Goal: Information Seeking & Learning: Learn about a topic

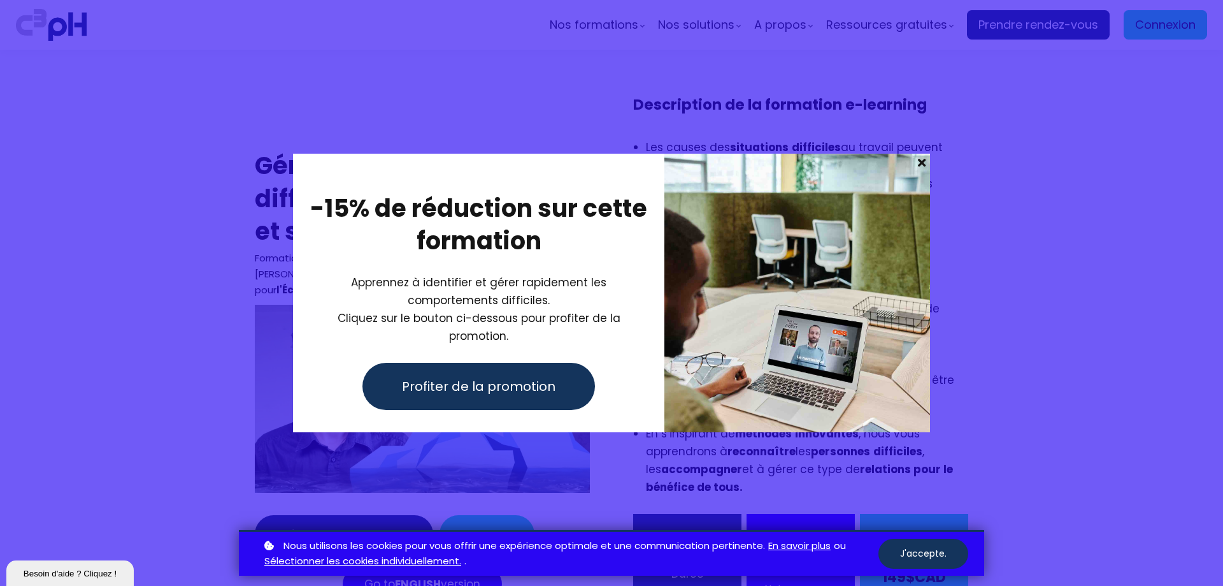
click at [918, 168] on span at bounding box center [922, 163] width 17 height 18
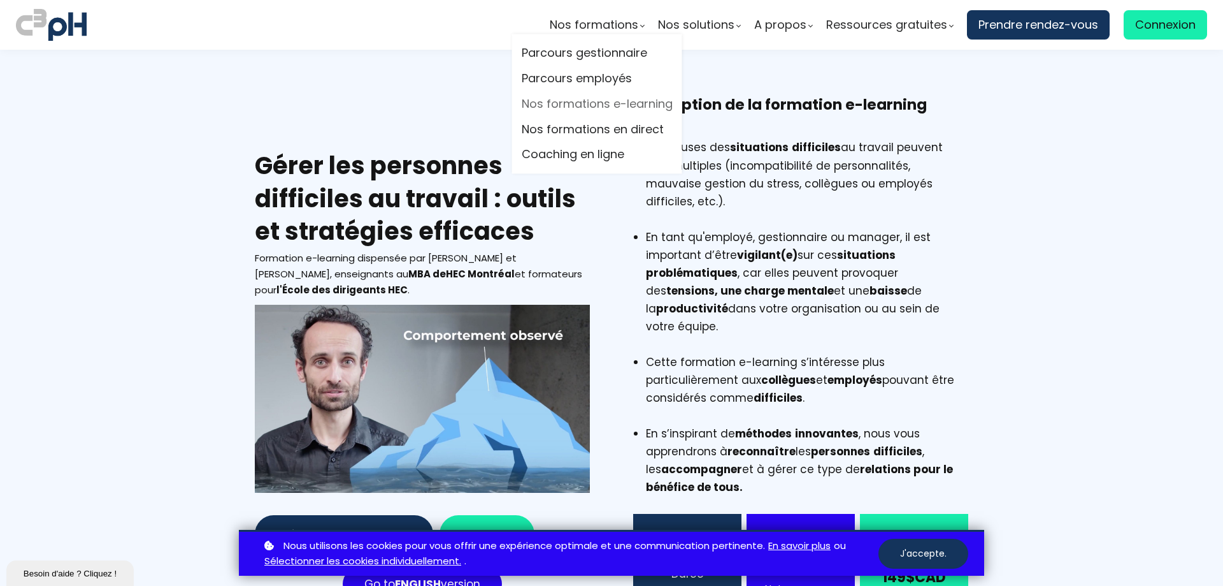
click at [588, 104] on link "Nos formations e-learning" at bounding box center [597, 103] width 151 height 19
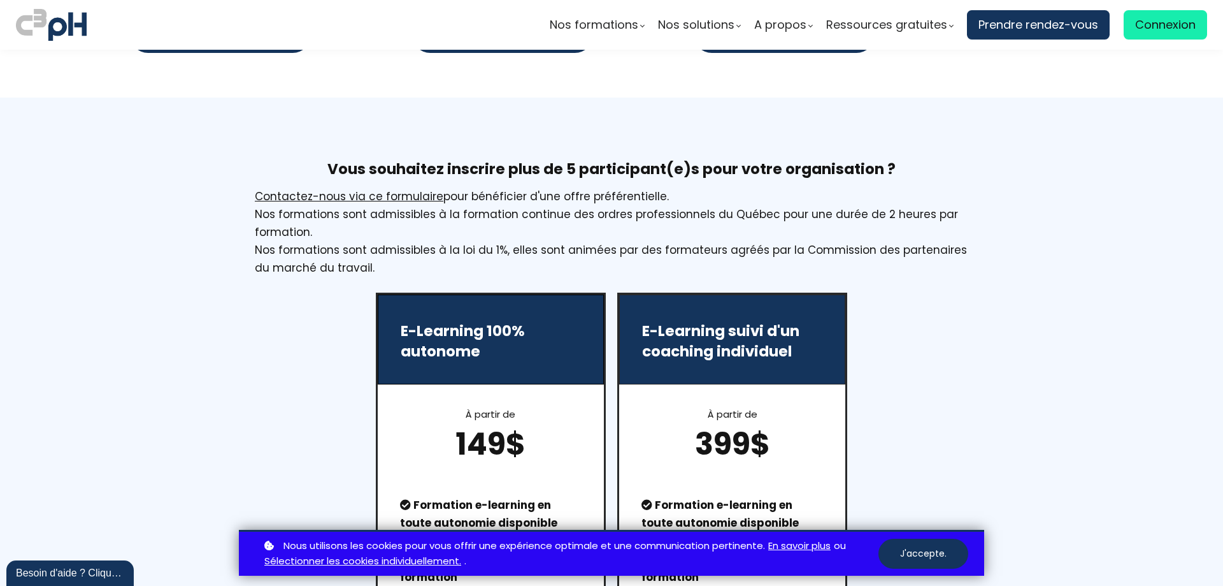
scroll to position [526, 0]
